Goal: Information Seeking & Learning: Learn about a topic

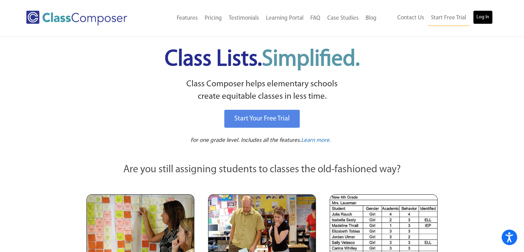
click at [481, 15] on link "Log In" at bounding box center [483, 17] width 20 height 14
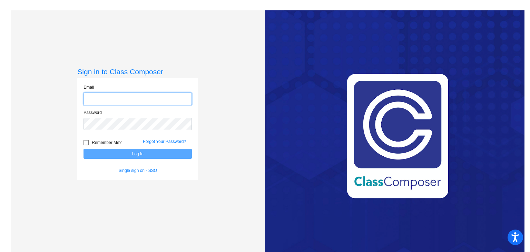
type input "[PERSON_NAME][EMAIL_ADDRESS][DOMAIN_NAME]"
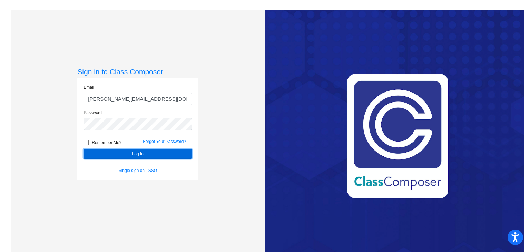
click at [136, 151] on button "Log In" at bounding box center [137, 154] width 108 height 10
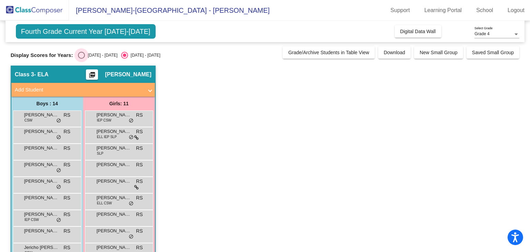
click at [86, 56] on div "[DATE] - [DATE]" at bounding box center [101, 55] width 32 height 6
click at [81, 59] on input "[DATE] - [DATE]" at bounding box center [81, 59] width 0 height 0
radio input "true"
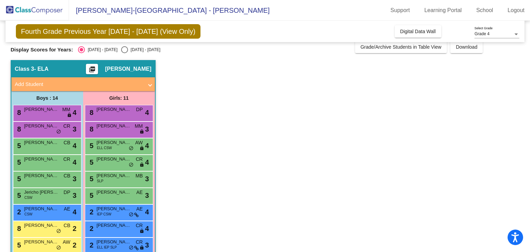
scroll to position [7, 0]
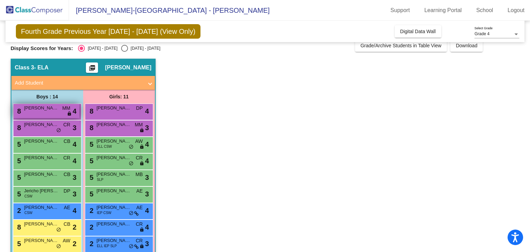
click at [68, 113] on span "lock" at bounding box center [69, 114] width 5 height 6
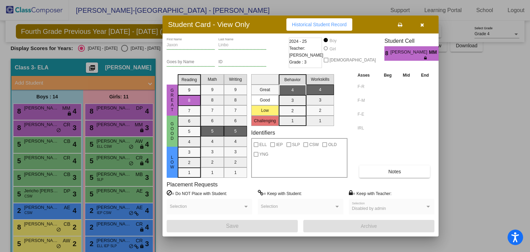
click at [425, 203] on div "Disabled by admin Selection" at bounding box center [391, 208] width 79 height 12
click at [422, 23] on icon "button" at bounding box center [422, 24] width 4 height 5
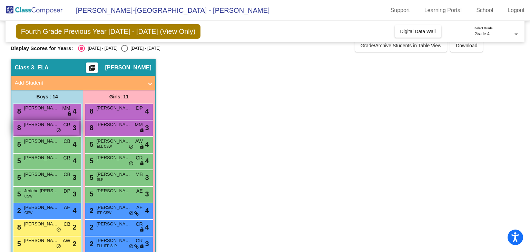
click at [61, 130] on div "8 Elijah Harer CR lock do_not_disturb_alt 3" at bounding box center [46, 127] width 66 height 14
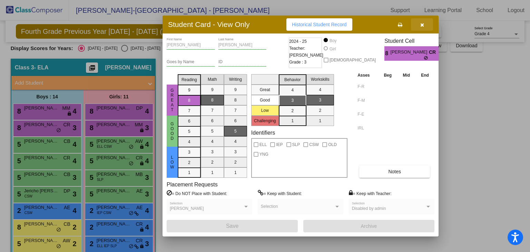
click at [417, 25] on button "button" at bounding box center [422, 24] width 22 height 12
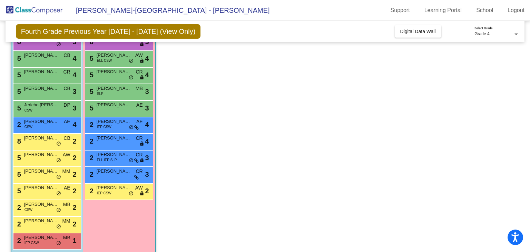
scroll to position [94, 0]
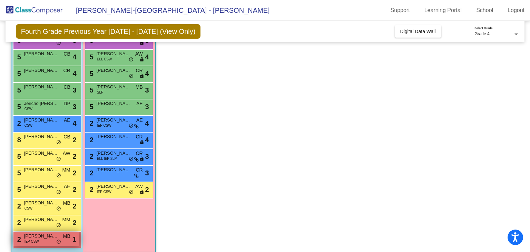
click at [43, 237] on span "Gavin Moe" at bounding box center [41, 235] width 34 height 7
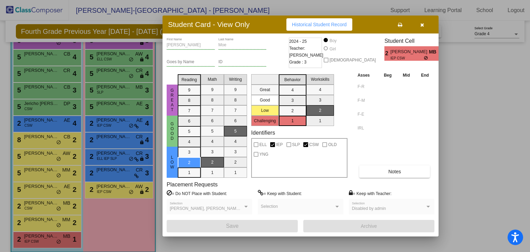
click at [419, 26] on button "button" at bounding box center [422, 24] width 22 height 12
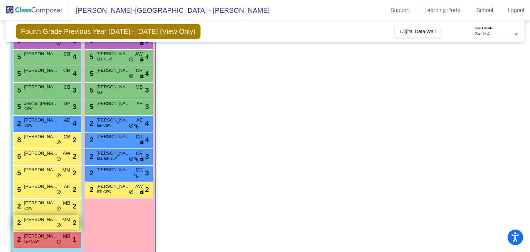
click at [37, 219] on span "Westley Lorentz" at bounding box center [41, 219] width 34 height 7
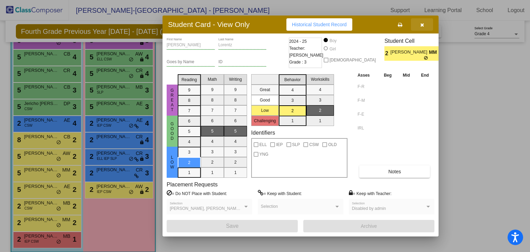
click at [422, 24] on icon "button" at bounding box center [422, 24] width 4 height 5
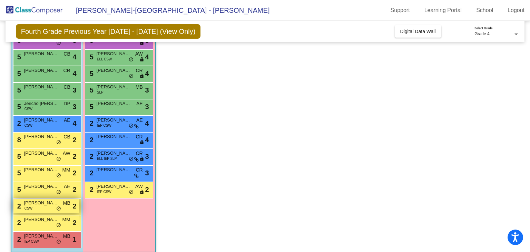
click at [37, 208] on div "2 Ashton Stankey CSW MB lock do_not_disturb_alt 2" at bounding box center [46, 206] width 66 height 14
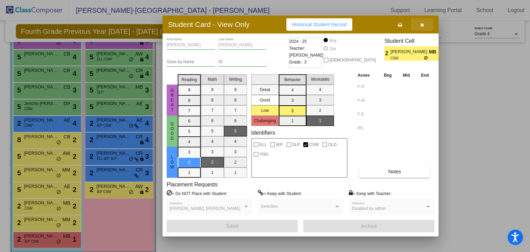
click at [422, 23] on icon "button" at bounding box center [422, 24] width 4 height 5
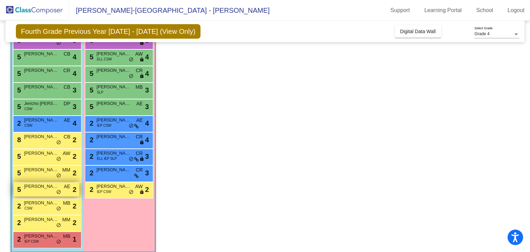
click at [37, 193] on div "5 Rowen Zuk AE lock do_not_disturb_alt 2" at bounding box center [46, 189] width 66 height 14
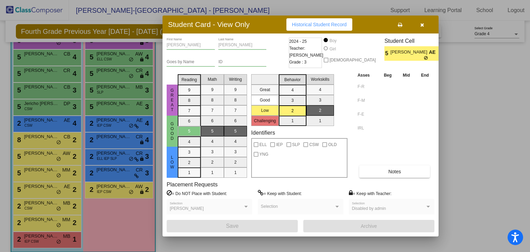
click at [421, 22] on icon "button" at bounding box center [422, 24] width 4 height 5
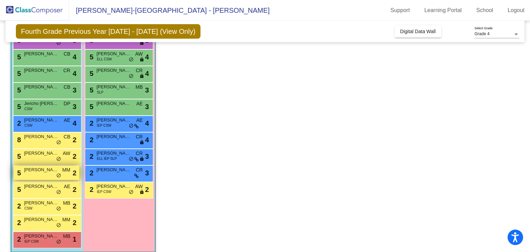
click at [36, 171] on span "Ronin Ayshford" at bounding box center [41, 169] width 34 height 7
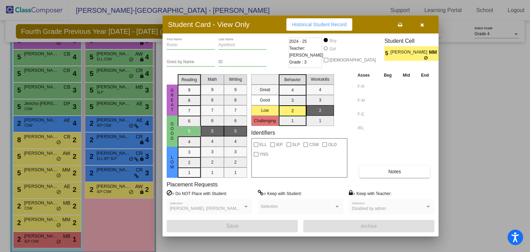
click at [420, 24] on icon "button" at bounding box center [422, 24] width 4 height 5
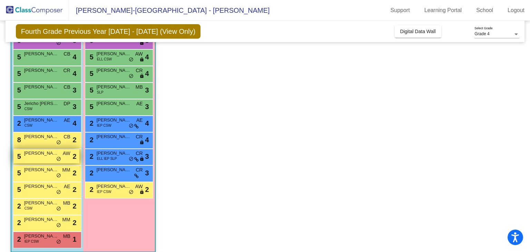
click at [29, 157] on div "5 Eric Oelkers AW lock do_not_disturb_alt 2" at bounding box center [46, 156] width 66 height 14
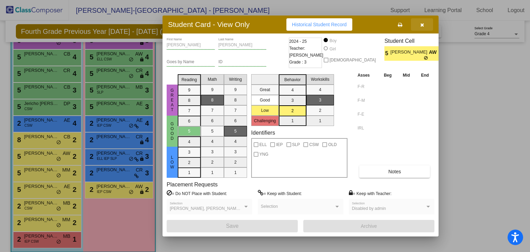
click at [422, 23] on icon "button" at bounding box center [422, 24] width 4 height 5
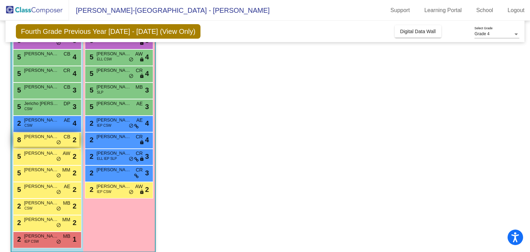
click at [37, 137] on span "Camden Anderson" at bounding box center [41, 136] width 34 height 7
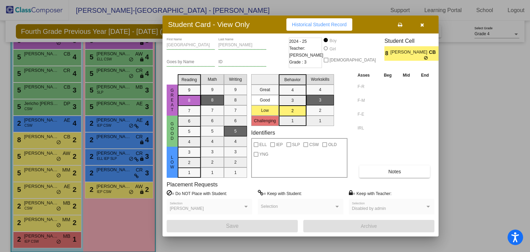
click at [422, 23] on icon "button" at bounding box center [422, 24] width 4 height 5
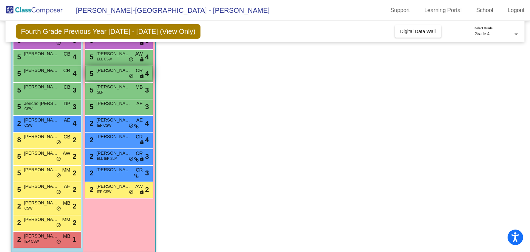
click at [118, 72] on span "McKinley Schmidt" at bounding box center [114, 70] width 34 height 7
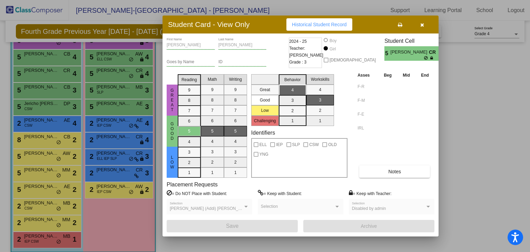
click at [425, 25] on button "button" at bounding box center [422, 24] width 22 height 12
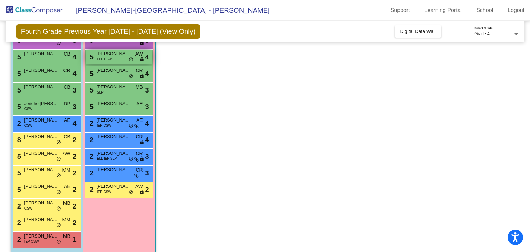
click at [110, 55] on span "Luna Felix" at bounding box center [114, 53] width 34 height 7
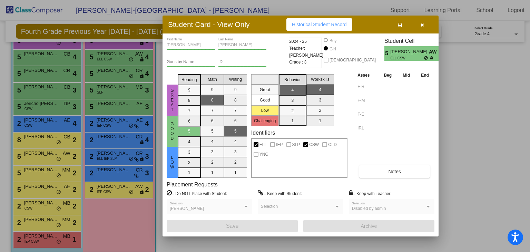
click at [422, 24] on icon "button" at bounding box center [422, 24] width 4 height 5
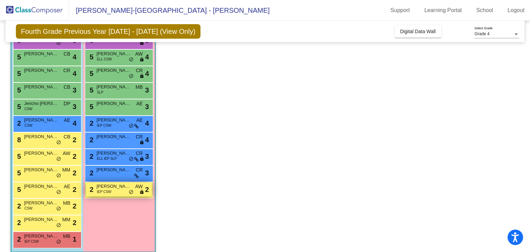
click at [113, 186] on span "Alice Woodbeck" at bounding box center [114, 186] width 34 height 7
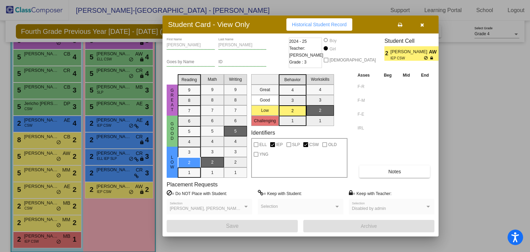
click at [419, 27] on button "button" at bounding box center [422, 24] width 22 height 12
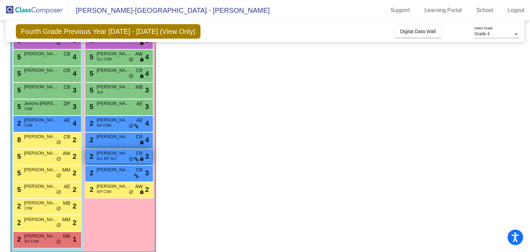
click at [130, 159] on span "do_not_disturb_alt" at bounding box center [131, 159] width 5 height 6
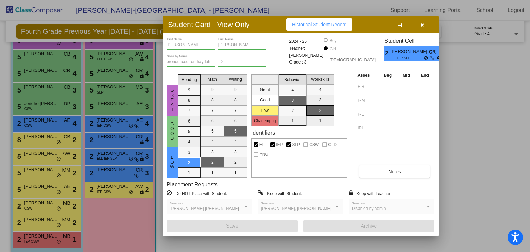
drag, startPoint x: 420, startPoint y: 21, endPoint x: 422, endPoint y: 23, distance: 3.7
click at [422, 23] on icon "button" at bounding box center [422, 24] width 4 height 5
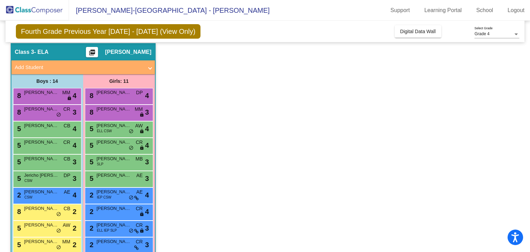
scroll to position [19, 0]
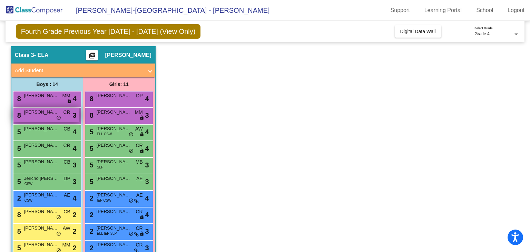
click at [41, 116] on div "8 Elijah Harer CR lock do_not_disturb_alt 3" at bounding box center [46, 115] width 66 height 14
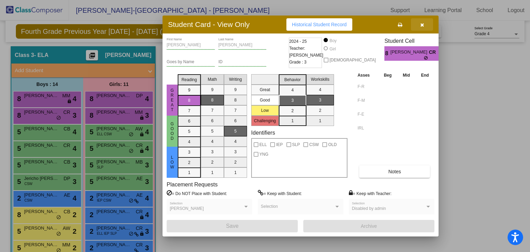
click at [421, 24] on icon "button" at bounding box center [422, 24] width 4 height 5
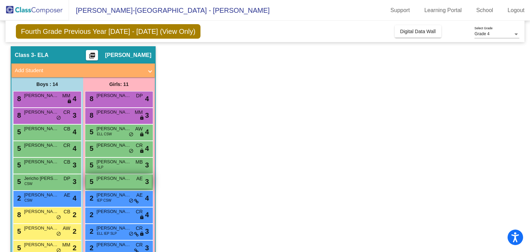
click at [117, 177] on span "Oakley Froelich" at bounding box center [114, 178] width 34 height 7
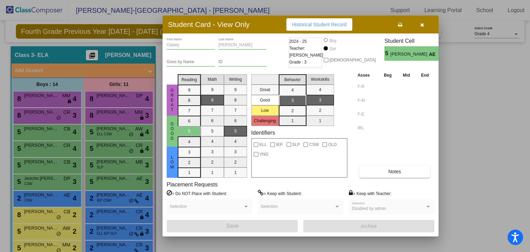
click at [423, 27] on icon "button" at bounding box center [422, 24] width 4 height 5
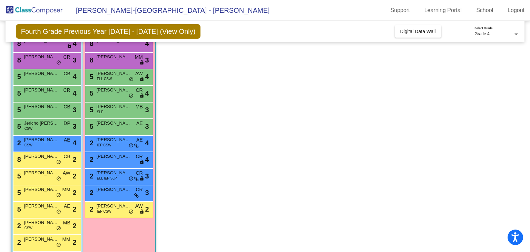
scroll to position [74, 0]
click at [44, 158] on span "Camden Anderson" at bounding box center [41, 156] width 34 height 7
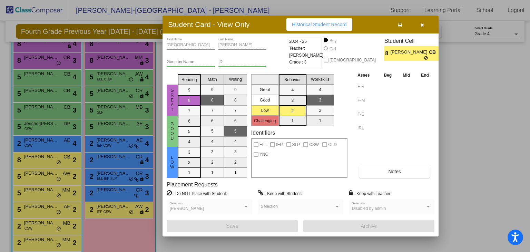
click at [421, 27] on icon "button" at bounding box center [422, 24] width 4 height 5
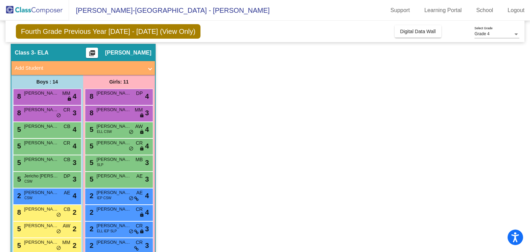
scroll to position [0, 0]
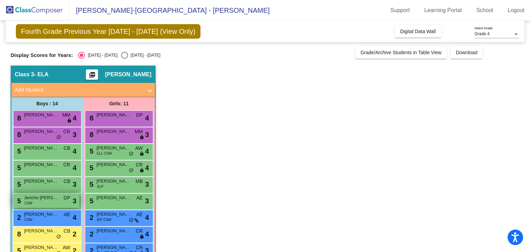
click at [44, 205] on div "5 Jericho Forney CSW DP lock do_not_disturb_alt 3" at bounding box center [46, 200] width 66 height 14
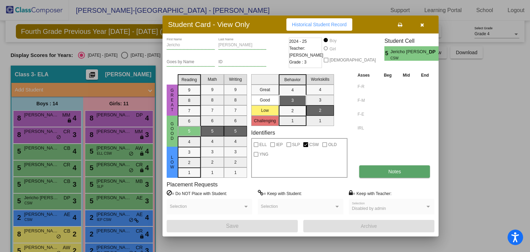
click at [409, 174] on button "Notes" at bounding box center [394, 171] width 71 height 12
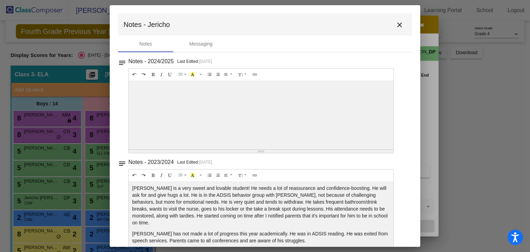
click at [315, 175] on div "20 8 9 10 11 12 14 18 24 36 Background Color Transparent Select #ffff00 Text Co…" at bounding box center [261, 175] width 264 height 12
click at [397, 25] on mat-icon "close" at bounding box center [399, 25] width 8 height 8
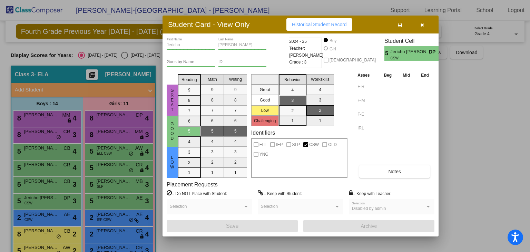
click at [420, 24] on icon "button" at bounding box center [422, 24] width 4 height 5
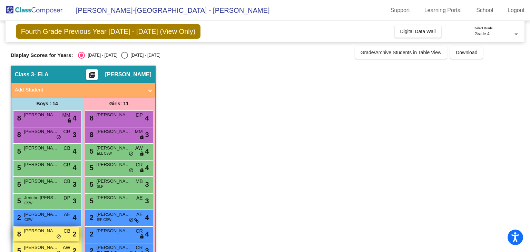
click at [50, 237] on div "8 Camden Anderson CB lock do_not_disturb_alt 2" at bounding box center [46, 234] width 66 height 14
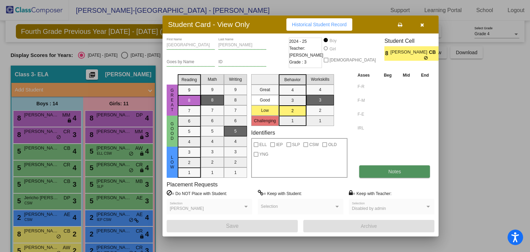
click at [396, 172] on span "Notes" at bounding box center [394, 172] width 13 height 6
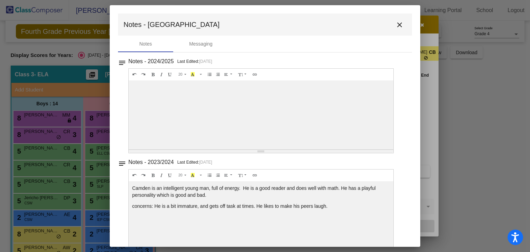
drag, startPoint x: 416, startPoint y: 160, endPoint x: 432, endPoint y: 213, distance: 55.7
click at [432, 213] on div "Student Card - View Only Historical Student Record Camden First Name Anderson L…" at bounding box center [265, 126] width 530 height 252
click at [395, 22] on mat-icon "close" at bounding box center [399, 25] width 8 height 8
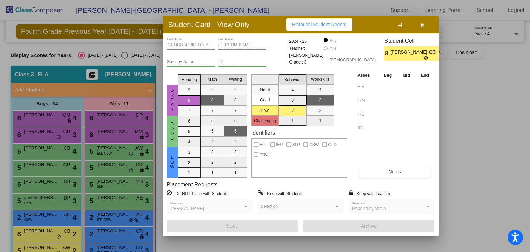
click at [422, 25] on icon "button" at bounding box center [422, 24] width 4 height 5
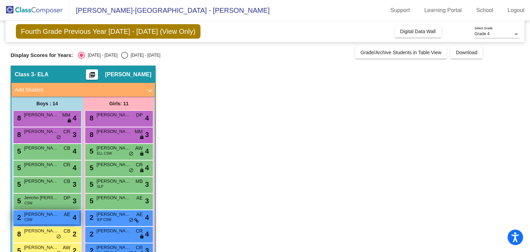
click at [52, 215] on span "Kashtyn Anderson" at bounding box center [41, 214] width 34 height 7
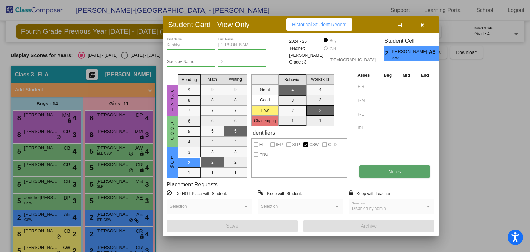
click at [373, 171] on button "Notes" at bounding box center [394, 171] width 71 height 12
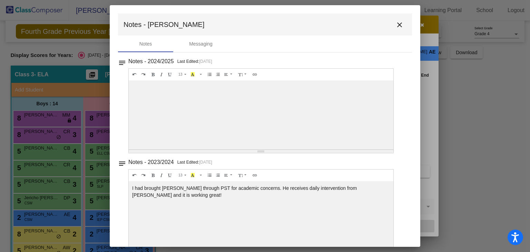
click at [395, 25] on mat-icon "close" at bounding box center [399, 25] width 8 height 8
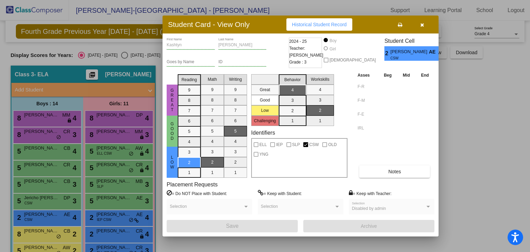
click at [421, 26] on icon "button" at bounding box center [422, 24] width 4 height 5
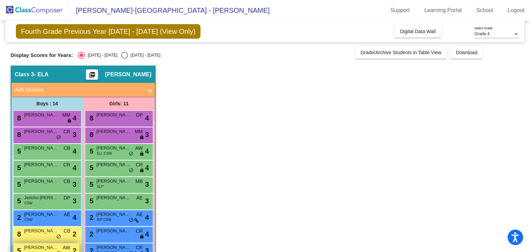
click at [51, 244] on span "Eric Oelkers" at bounding box center [41, 247] width 34 height 7
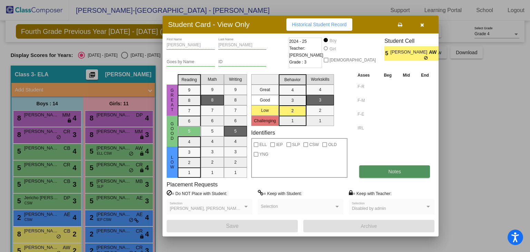
click at [385, 171] on button "Notes" at bounding box center [394, 171] width 71 height 12
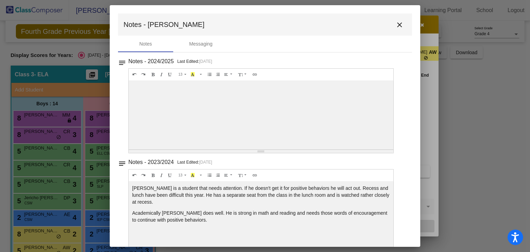
click at [395, 28] on mat-icon "close" at bounding box center [399, 25] width 8 height 8
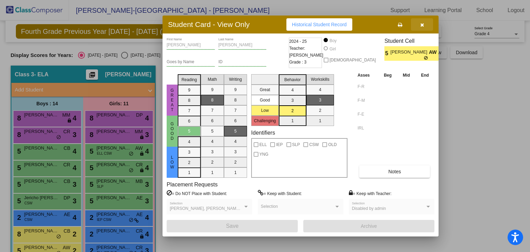
click at [421, 25] on icon "button" at bounding box center [422, 24] width 4 height 5
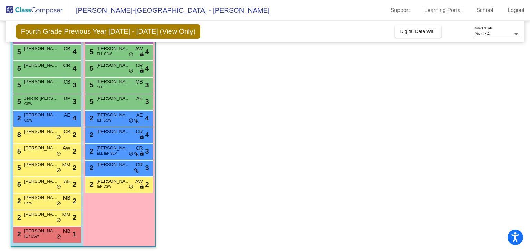
scroll to position [101, 0]
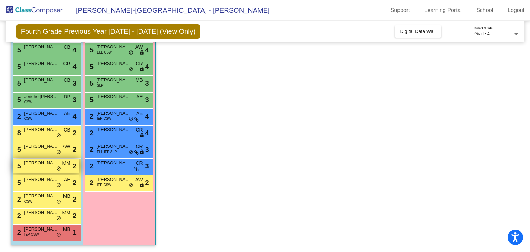
click at [51, 160] on span "Ronin Ayshford" at bounding box center [41, 162] width 34 height 7
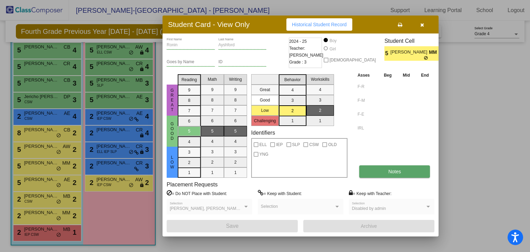
click at [392, 171] on span "Notes" at bounding box center [394, 172] width 13 height 6
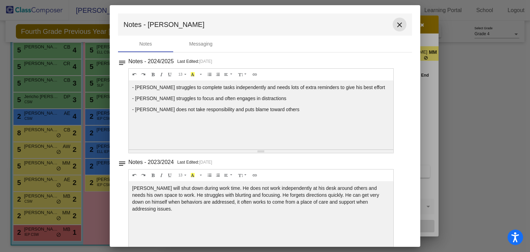
click at [396, 26] on mat-icon "close" at bounding box center [399, 25] width 8 height 8
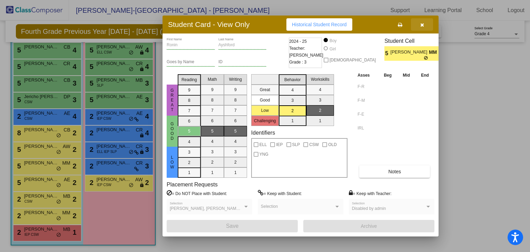
click at [423, 30] on button "button" at bounding box center [422, 24] width 22 height 12
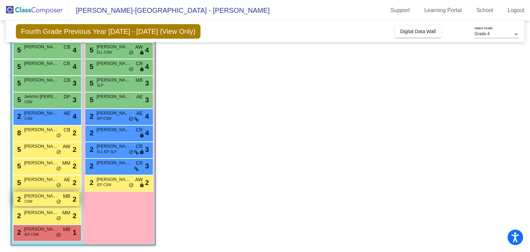
click at [31, 201] on span "CSW" at bounding box center [28, 201] width 8 height 5
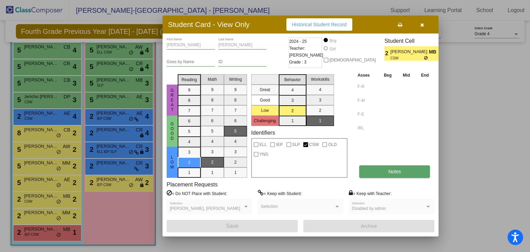
click at [415, 171] on button "Notes" at bounding box center [394, 171] width 71 height 12
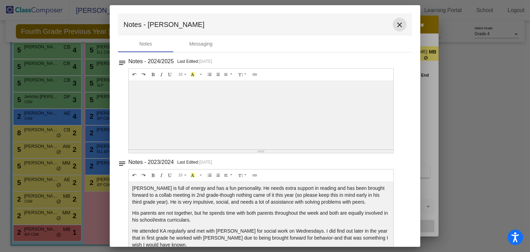
click at [396, 22] on mat-icon "close" at bounding box center [399, 25] width 8 height 8
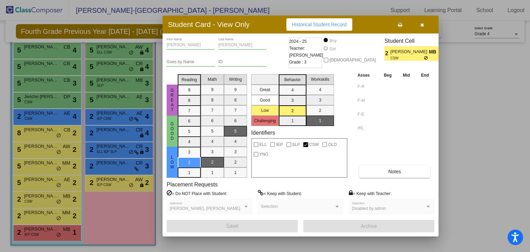
click at [420, 25] on icon "button" at bounding box center [422, 24] width 4 height 5
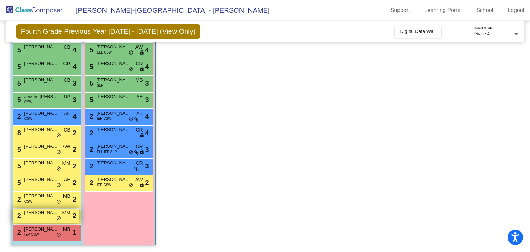
click at [43, 217] on div "2 Westley Lorentz MM lock do_not_disturb_alt 2" at bounding box center [46, 215] width 66 height 14
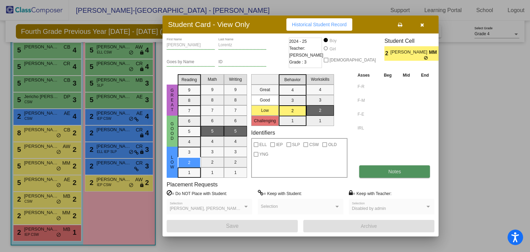
click at [404, 167] on button "Notes" at bounding box center [394, 171] width 71 height 12
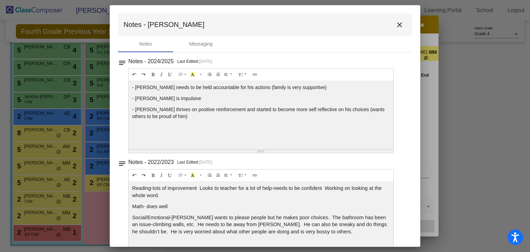
click at [397, 27] on mat-icon "close" at bounding box center [399, 25] width 8 height 8
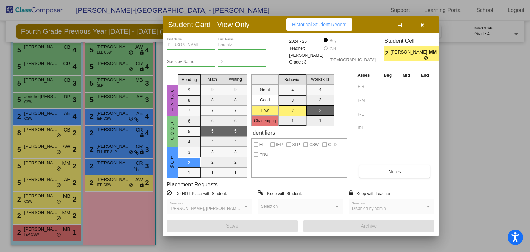
click at [420, 27] on icon "button" at bounding box center [422, 24] width 4 height 5
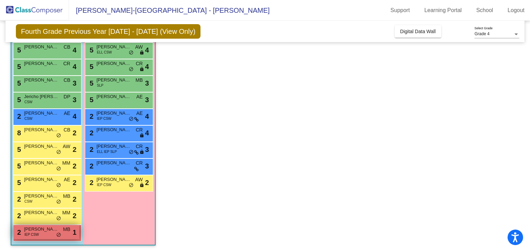
click at [46, 234] on div "2 Gavin Moe IEP CSW MB lock do_not_disturb_alt 1" at bounding box center [46, 232] width 66 height 14
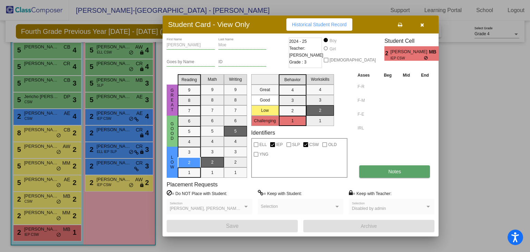
click at [363, 170] on button "Notes" at bounding box center [394, 171] width 71 height 12
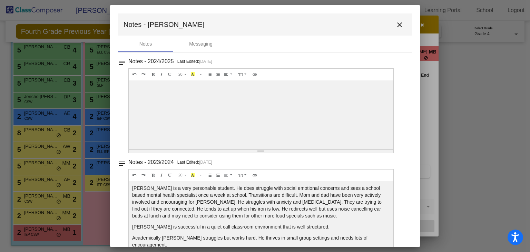
click at [397, 22] on mat-icon "close" at bounding box center [399, 25] width 8 height 8
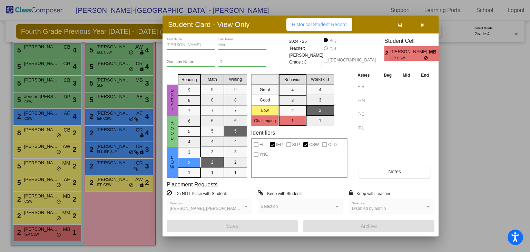
click at [426, 24] on button "button" at bounding box center [422, 24] width 22 height 12
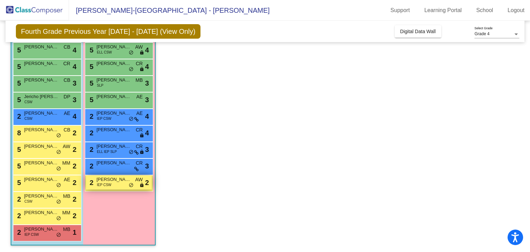
click at [106, 181] on span "Alice Woodbeck" at bounding box center [114, 179] width 34 height 7
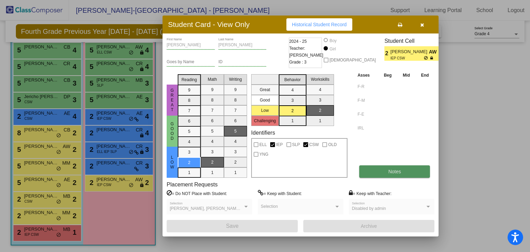
click at [396, 174] on button "Notes" at bounding box center [394, 171] width 71 height 12
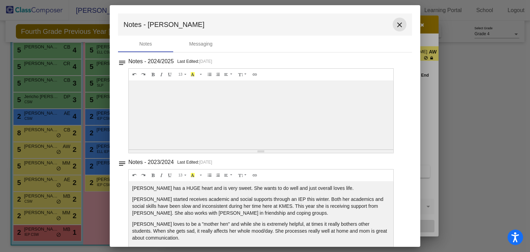
click at [395, 24] on mat-icon "close" at bounding box center [399, 25] width 8 height 8
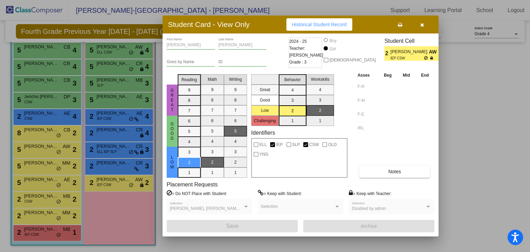
click at [424, 24] on button "button" at bounding box center [422, 24] width 22 height 12
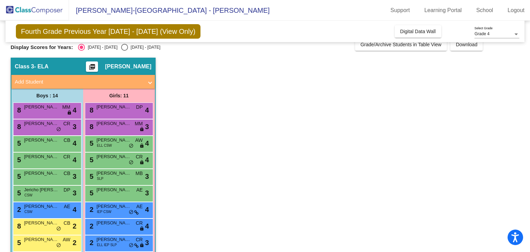
scroll to position [8, 0]
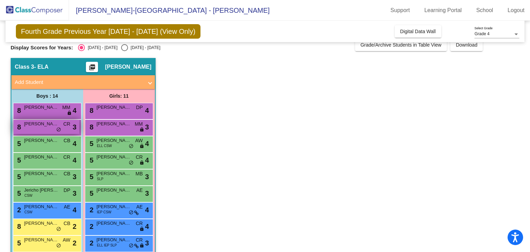
click at [40, 129] on div "8 Elijah Harer CR lock do_not_disturb_alt 3" at bounding box center [46, 127] width 66 height 14
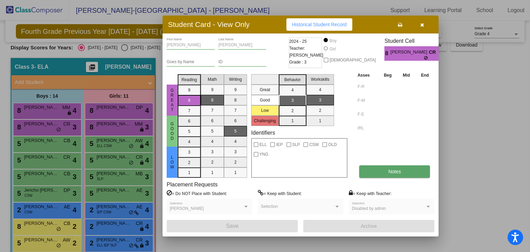
click at [381, 171] on button "Notes" at bounding box center [394, 171] width 71 height 12
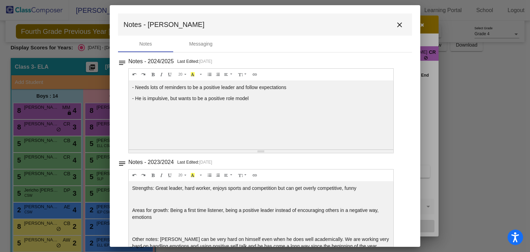
click at [395, 25] on mat-icon "close" at bounding box center [399, 25] width 8 height 8
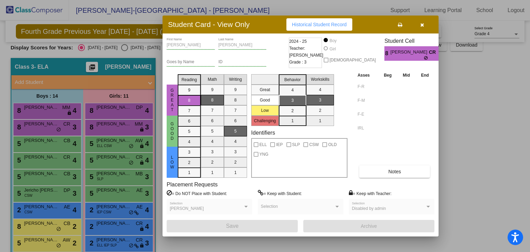
click at [423, 24] on icon "button" at bounding box center [422, 24] width 4 height 5
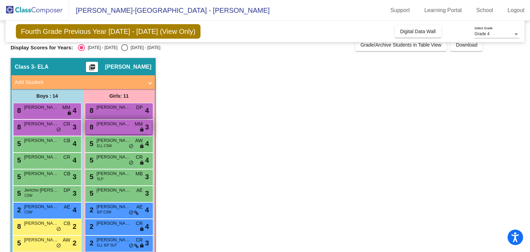
click at [114, 124] on span "Maxine Harris" at bounding box center [114, 123] width 34 height 7
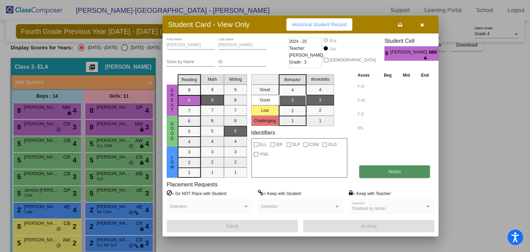
click at [380, 175] on button "Notes" at bounding box center [394, 171] width 71 height 12
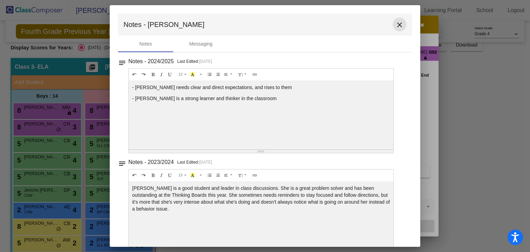
click at [394, 29] on button "close" at bounding box center [399, 25] width 14 height 14
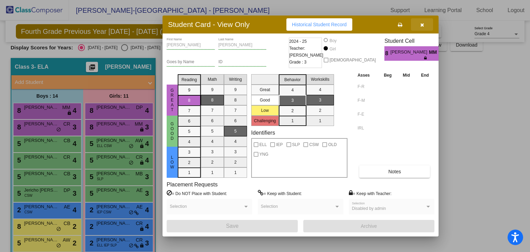
click at [422, 28] on button "button" at bounding box center [422, 24] width 22 height 12
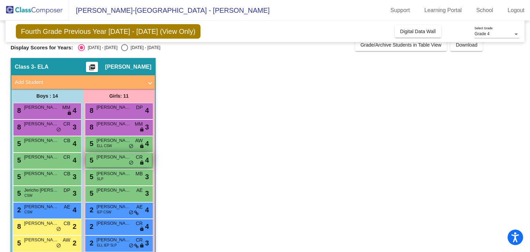
click at [108, 158] on span "McKinley Schmidt" at bounding box center [114, 156] width 34 height 7
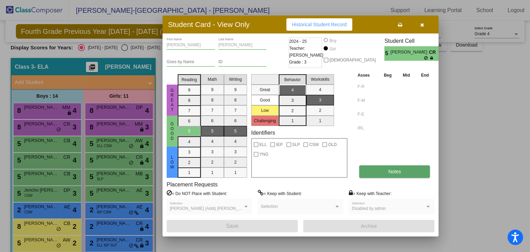
click at [377, 171] on button "Notes" at bounding box center [394, 171] width 71 height 12
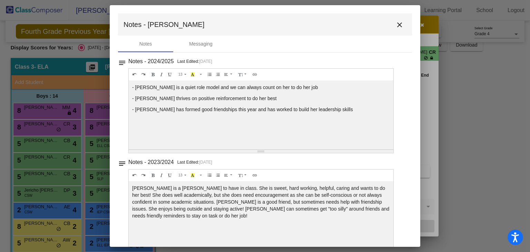
click at [397, 27] on mat-icon "close" at bounding box center [399, 25] width 8 height 8
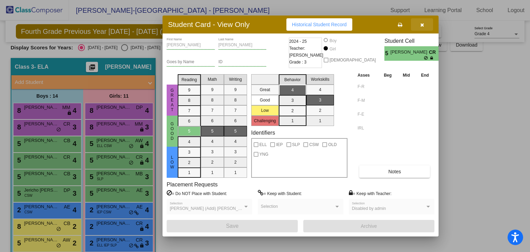
click at [418, 27] on button "button" at bounding box center [422, 24] width 22 height 12
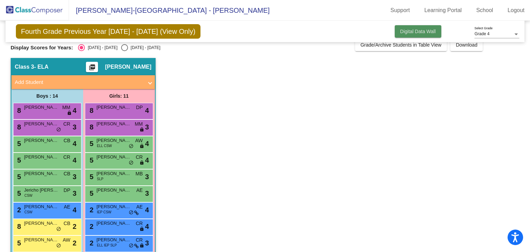
click at [425, 30] on span "Digital Data Wall" at bounding box center [418, 32] width 36 height 6
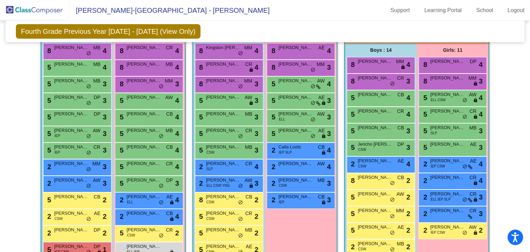
scroll to position [181, 0]
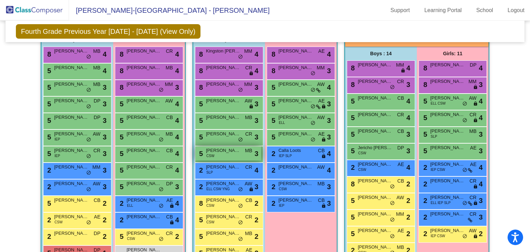
click at [239, 153] on div "5 Simon Vogt CSW MB lock do_not_disturb_alt 3" at bounding box center [228, 153] width 66 height 14
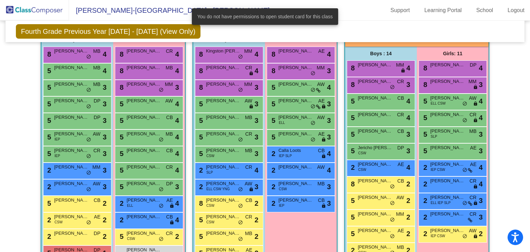
click at [248, 38] on div "Fourth Grade Previous Year 2024 - 2025 (View Only) Add, Move, or Retain Student…" at bounding box center [265, 31] width 519 height 21
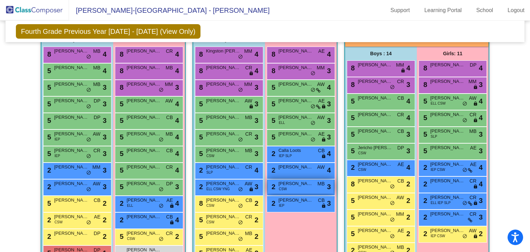
click at [302, 185] on span "Codie Ramer" at bounding box center [295, 183] width 34 height 7
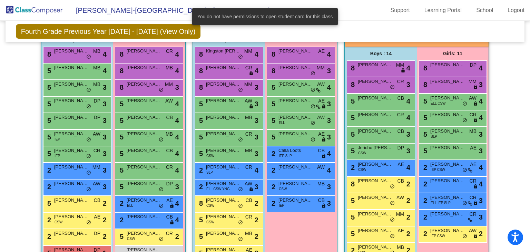
click at [323, 40] on div "Fourth Grade Previous Year 2024 - 2025 (View Only) Add, Move, or Retain Student…" at bounding box center [265, 31] width 519 height 21
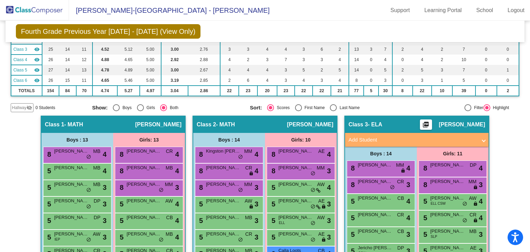
scroll to position [0, 0]
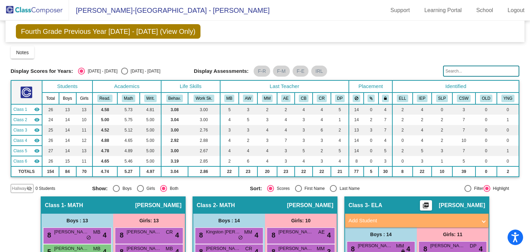
drag, startPoint x: 526, startPoint y: 79, endPoint x: 528, endPoint y: 90, distance: 10.5
click at [528, 90] on mat-sidenav-content "Grade 4 Select Grade Fourth Grade Previous Year 2024 - 2025 (View Only) Add, Mo…" at bounding box center [265, 136] width 530 height 231
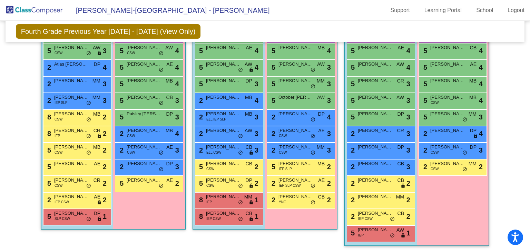
scroll to position [146, 0]
